Goal: Task Accomplishment & Management: Manage account settings

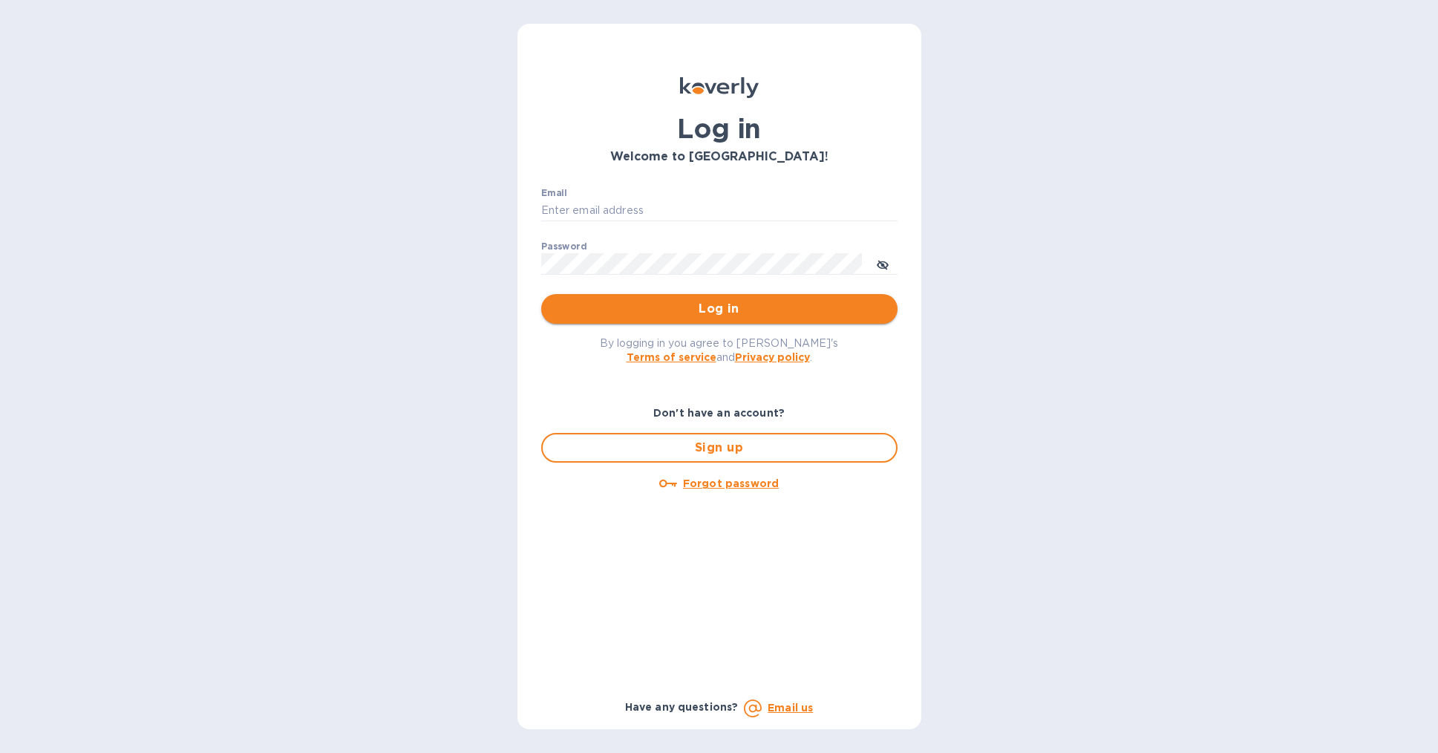
type input "b@[DOMAIN_NAME]"
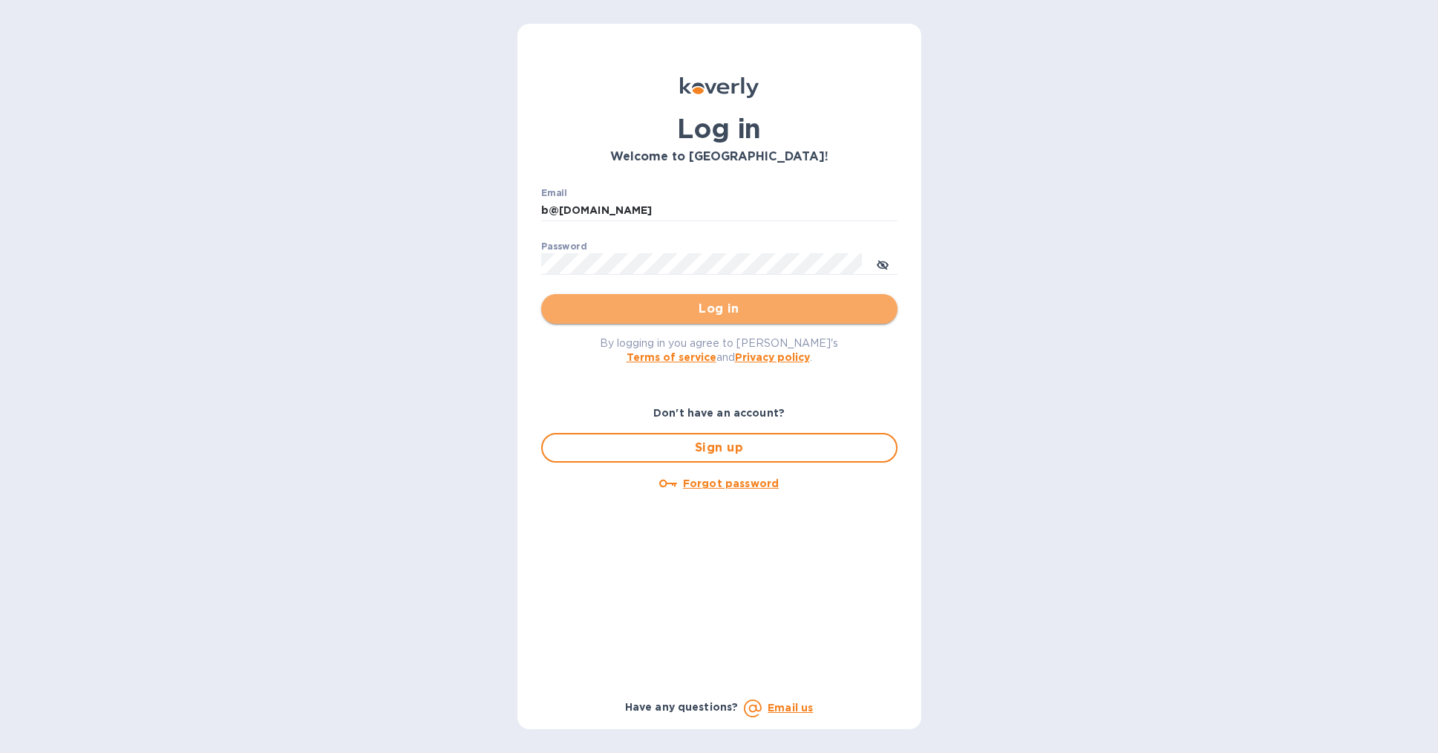
click at [777, 309] on span "Log in" at bounding box center [719, 309] width 333 height 18
